Goal: Task Accomplishment & Management: Use online tool/utility

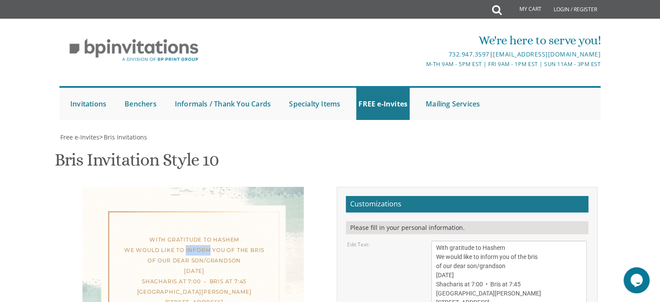
drag, startPoint x: 186, startPoint y: 250, endPoint x: 210, endPoint y: 249, distance: 24.3
click at [210, 249] on div "With gratitude to Hashem We would like to inform you of the bris of our dear so…" at bounding box center [194, 270] width 185 height 73
drag, startPoint x: 482, startPoint y: 257, endPoint x: 544, endPoint y: 255, distance: 61.3
click at [544, 255] on textarea "With gratitude to Hashem We would like to inform you of the bris of our dear so…" at bounding box center [509, 275] width 155 height 69
click at [440, 283] on textarea "With gratitude to Hashem We would like to inform you of the bris of our dear so…" at bounding box center [509, 275] width 155 height 69
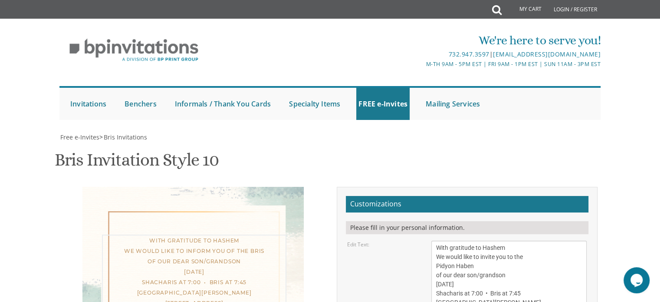
click at [440, 283] on textarea "With gratitude to Hashem We would like to inform you of the bris of our dear so…" at bounding box center [509, 275] width 155 height 69
drag, startPoint x: 465, startPoint y: 285, endPoint x: 507, endPoint y: 284, distance: 41.3
click at [507, 284] on textarea "With gratitude to Hashem We would like to inform you of the bris of our dear so…" at bounding box center [509, 275] width 155 height 69
drag, startPoint x: 435, startPoint y: 213, endPoint x: 522, endPoint y: 211, distance: 86.4
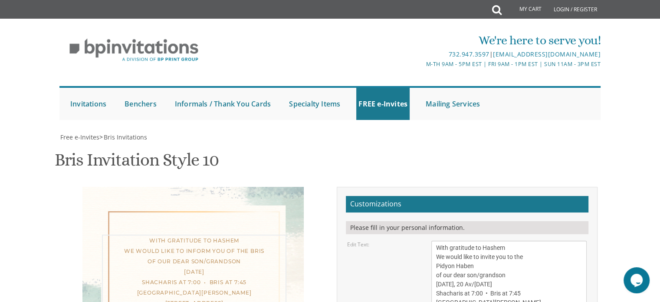
click at [522, 241] on textarea "With gratitude to Hashem We would like to inform you of the bris of our dear so…" at bounding box center [509, 275] width 155 height 69
click at [514, 241] on textarea "With gratitude to Hashem We would like to inform you of the bris of our dear so…" at bounding box center [509, 275] width 155 height 69
drag, startPoint x: 436, startPoint y: 214, endPoint x: 523, endPoint y: 214, distance: 87.3
click at [523, 241] on textarea "With gratitude to Hashem We would like to inform you of the bris of our dear so…" at bounding box center [509, 275] width 155 height 69
drag, startPoint x: 437, startPoint y: 212, endPoint x: 526, endPoint y: 221, distance: 89.5
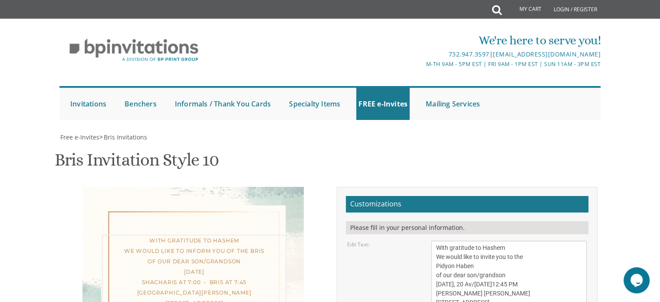
click at [526, 241] on textarea "With gratitude to Hashem We would like to inform you of the bris of our dear so…" at bounding box center [509, 275] width 155 height 69
click at [499, 241] on textarea "With gratitude to Hashem We would like to inform you of the bris of our dear so…" at bounding box center [509, 275] width 155 height 69
type textarea "With gratitude to Hashem We would like to invite you to the Pidyon Haben of our…"
drag, startPoint x: 437, startPoint y: 244, endPoint x: 502, endPoint y: 241, distance: 65.3
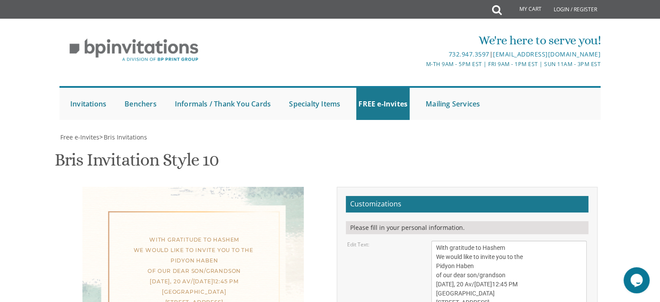
drag, startPoint x: 436, startPoint y: 255, endPoint x: 514, endPoint y: 250, distance: 78.3
drag, startPoint x: 514, startPoint y: 264, endPoint x: 435, endPoint y: 263, distance: 79.0
type textarea "[PERSON_NAME] and [PERSON_NAME] and [PERSON_NAME][DEMOGRAPHIC_DATA] and [PERSON…"
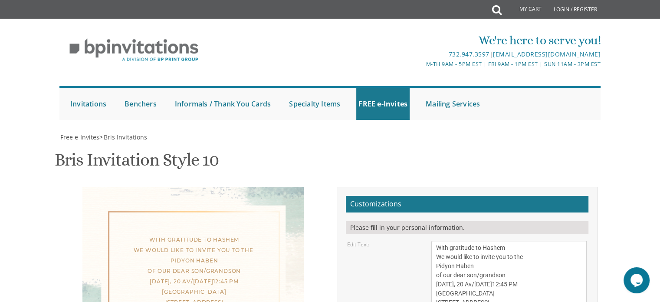
scroll to position [181, 0]
type input "alkjdlj"
drag, startPoint x: 460, startPoint y: 182, endPoint x: 418, endPoint y: 184, distance: 42.6
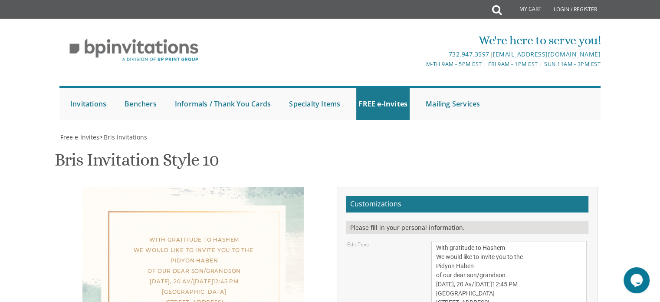
click at [502, 241] on textarea "With gratitude to Hashem We would like to inform you of the bris of our dear so…" at bounding box center [509, 275] width 155 height 69
type textarea "With gratitude to Hashem We would like to invite you to the Pidyon Haben of our…"
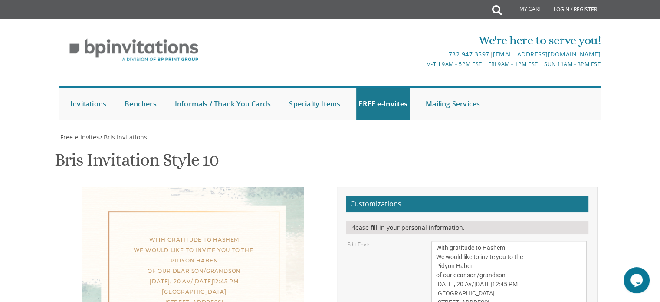
type input "[EMAIL_ADDRESS][DOMAIN_NAME]"
